Goal: Task Accomplishment & Management: Use online tool/utility

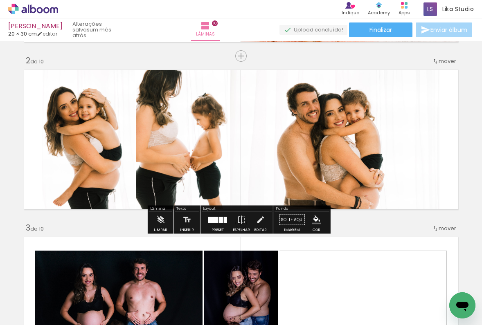
scroll to position [300, 0]
